Goal: Navigation & Orientation: Find specific page/section

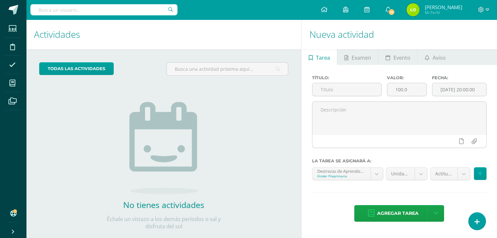
scroll to position [13, 0]
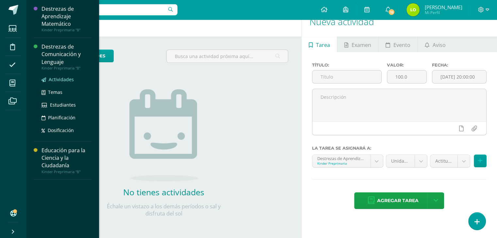
click at [61, 80] on span "Actividades" at bounding box center [61, 79] width 25 height 6
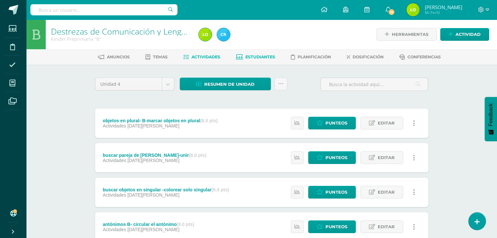
click at [265, 54] on link "Estudiantes" at bounding box center [255, 57] width 39 height 10
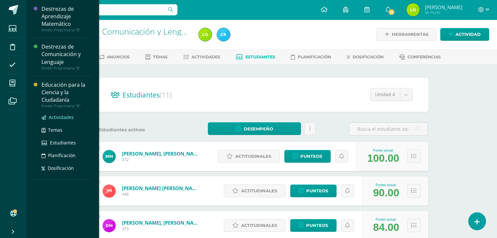
click at [60, 116] on span "Actividades" at bounding box center [61, 117] width 25 height 6
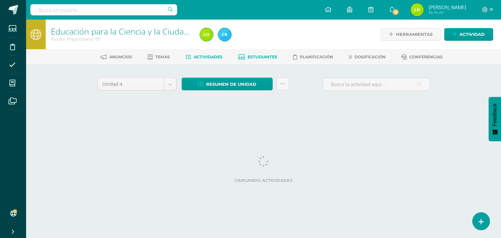
click at [255, 59] on span "Estudiantes" at bounding box center [263, 57] width 30 height 5
click at [11, 84] on icon at bounding box center [12, 83] width 6 height 7
